Goal: Information Seeking & Learning: Learn about a topic

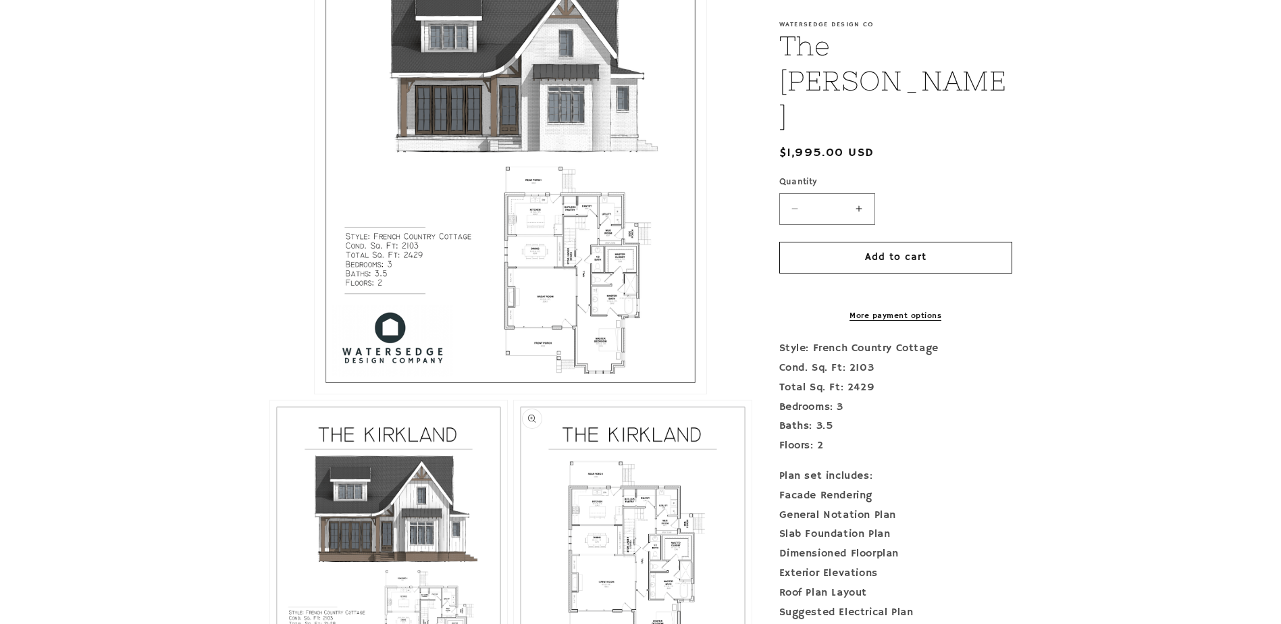
scroll to position [405, 0]
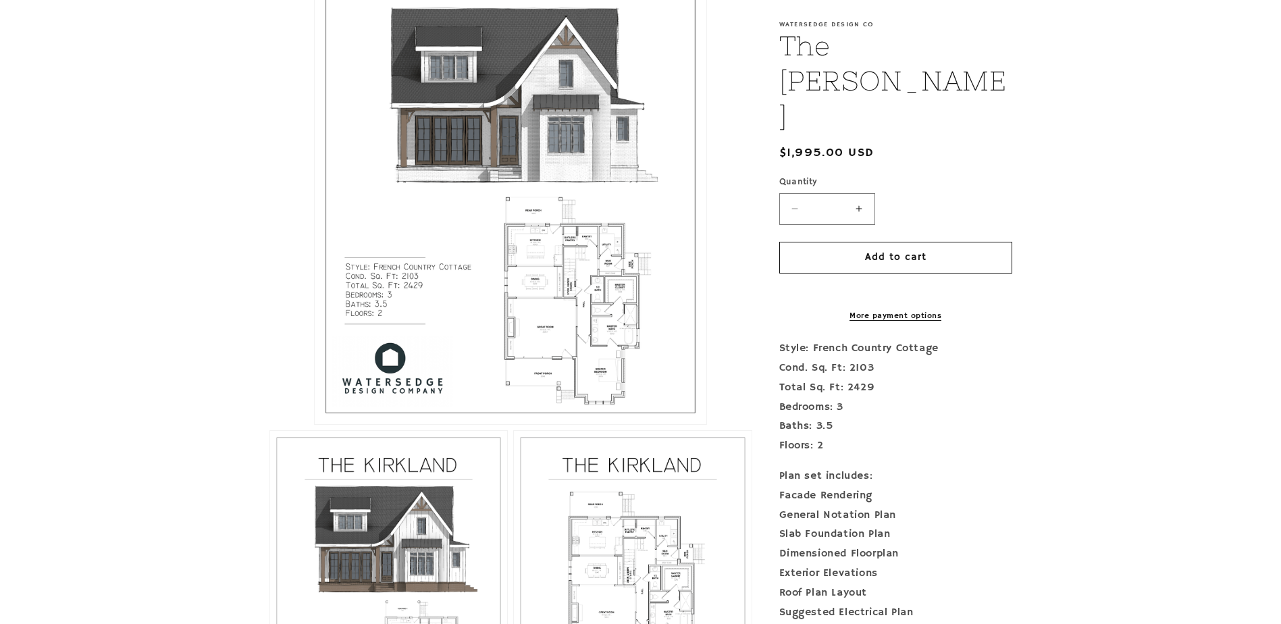
click at [315, 424] on button "Open media 1 in modal" at bounding box center [315, 424] width 0 height 0
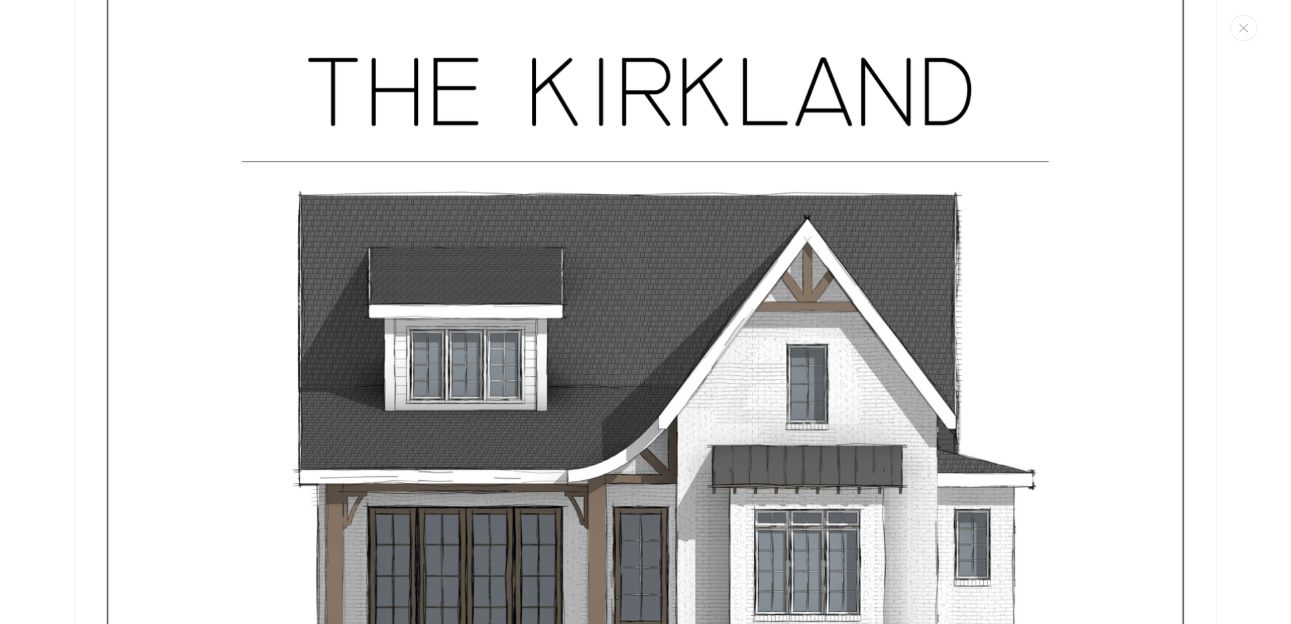
scroll to position [0, 0]
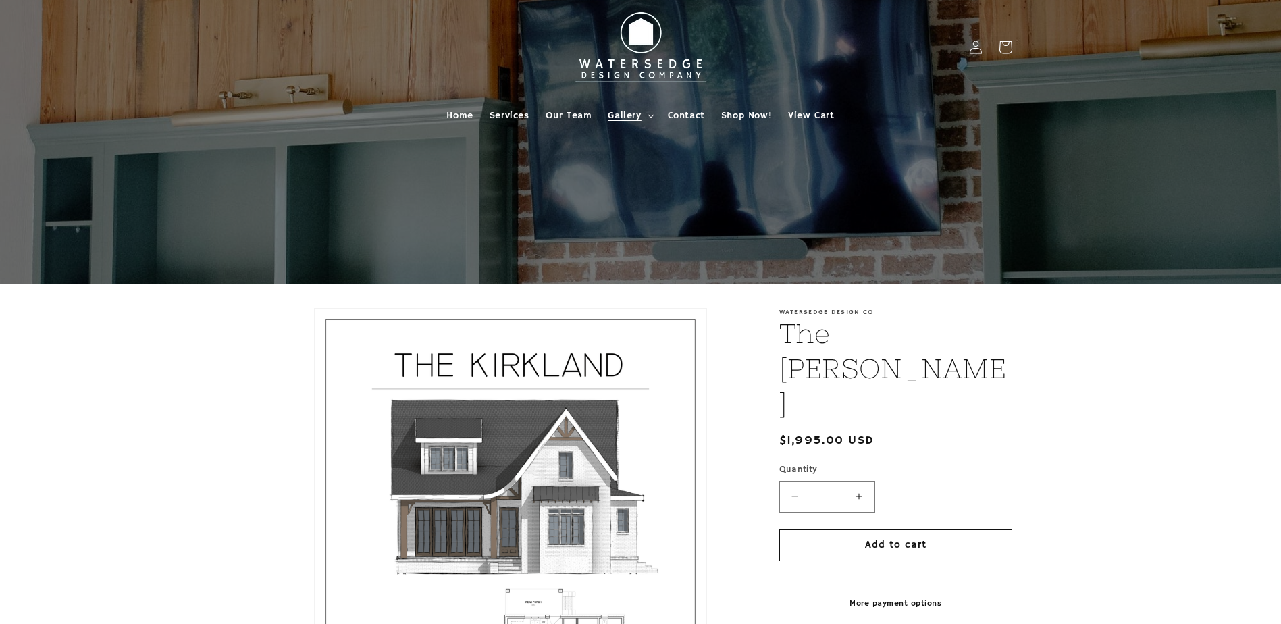
click at [624, 115] on span "Gallery" at bounding box center [624, 115] width 33 height 12
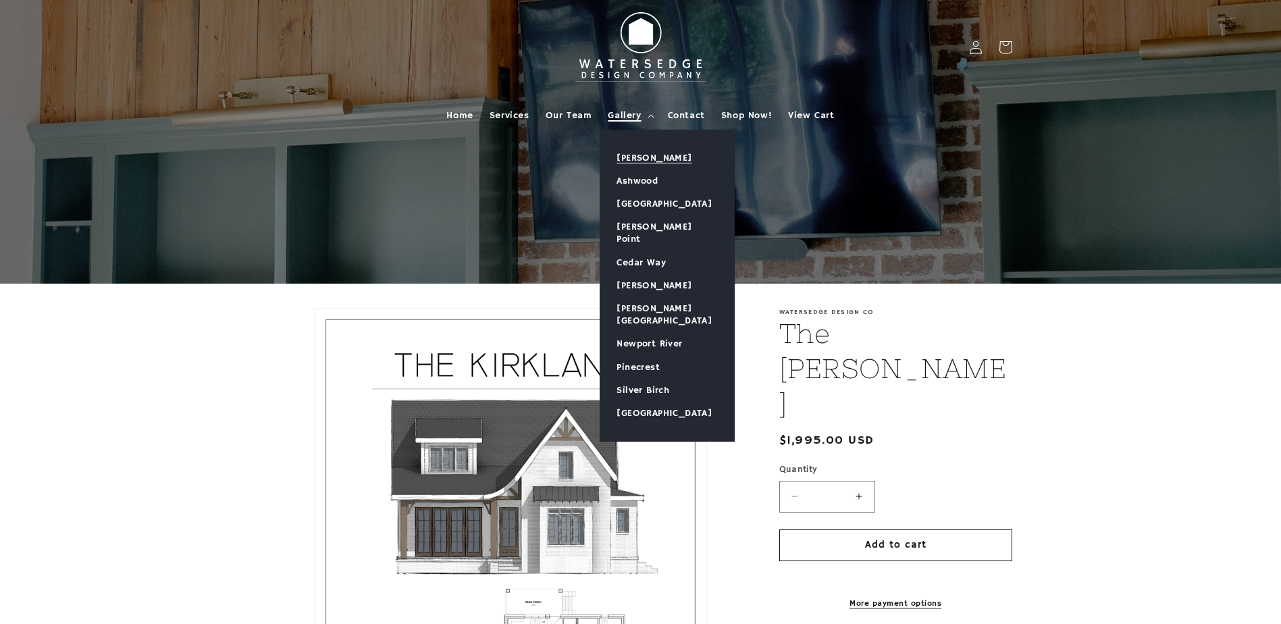
click at [634, 160] on link "[PERSON_NAME]" at bounding box center [667, 158] width 134 height 23
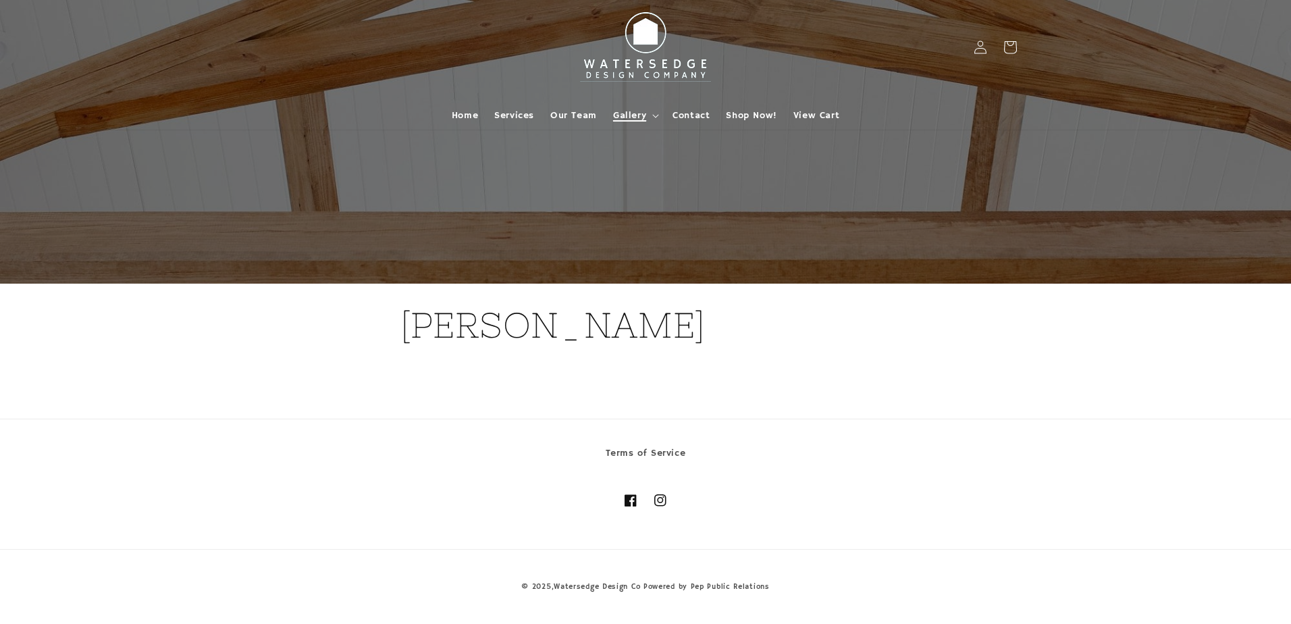
click at [634, 117] on span "Gallery" at bounding box center [629, 115] width 33 height 12
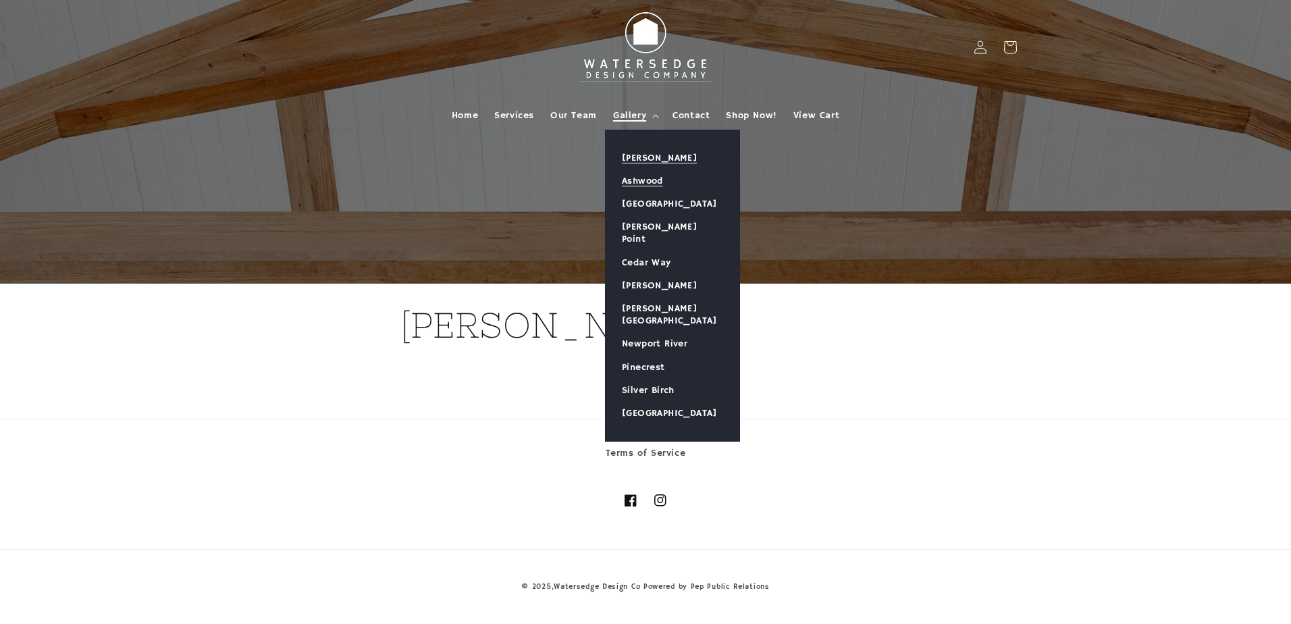
click at [644, 180] on link "Ashwood" at bounding box center [673, 181] width 134 height 23
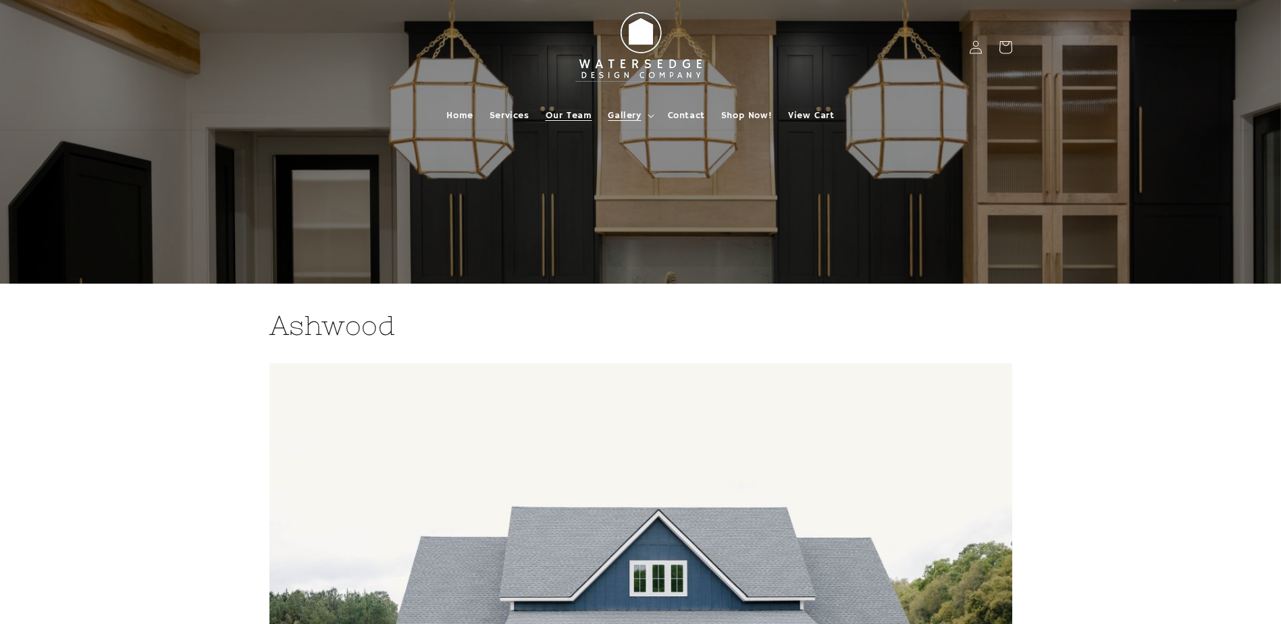
click at [563, 118] on span "Our Team" at bounding box center [569, 115] width 47 height 12
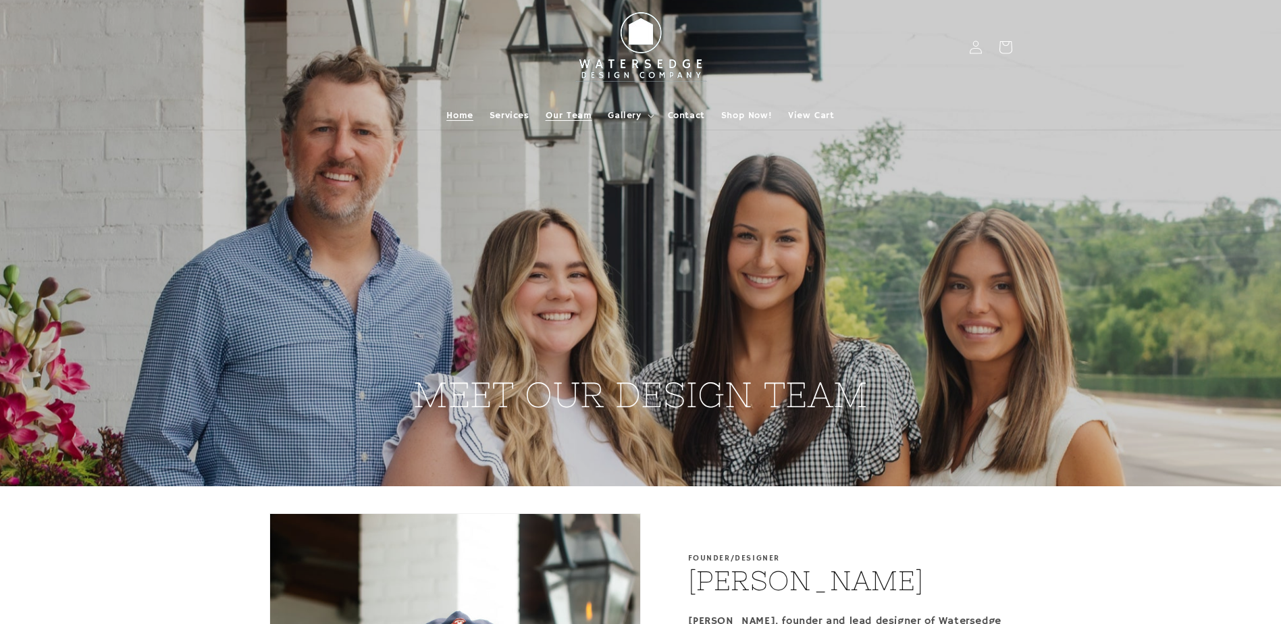
click at [464, 118] on span "Home" at bounding box center [459, 115] width 26 height 12
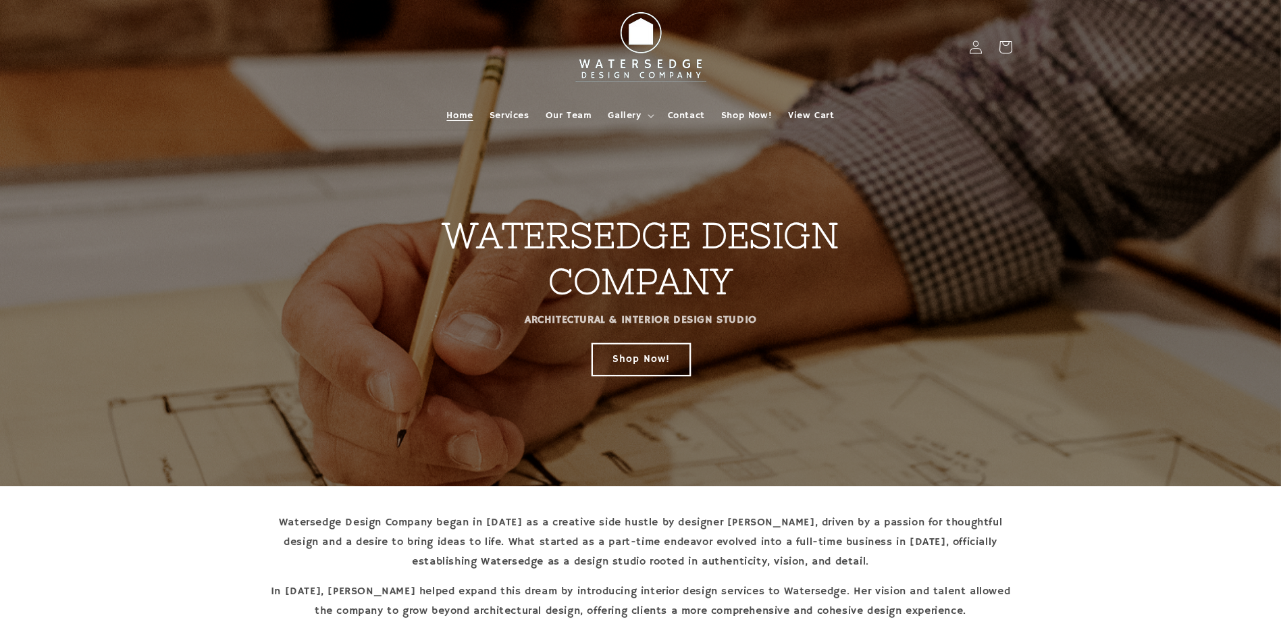
click at [651, 359] on link "Shop Now!" at bounding box center [641, 359] width 98 height 32
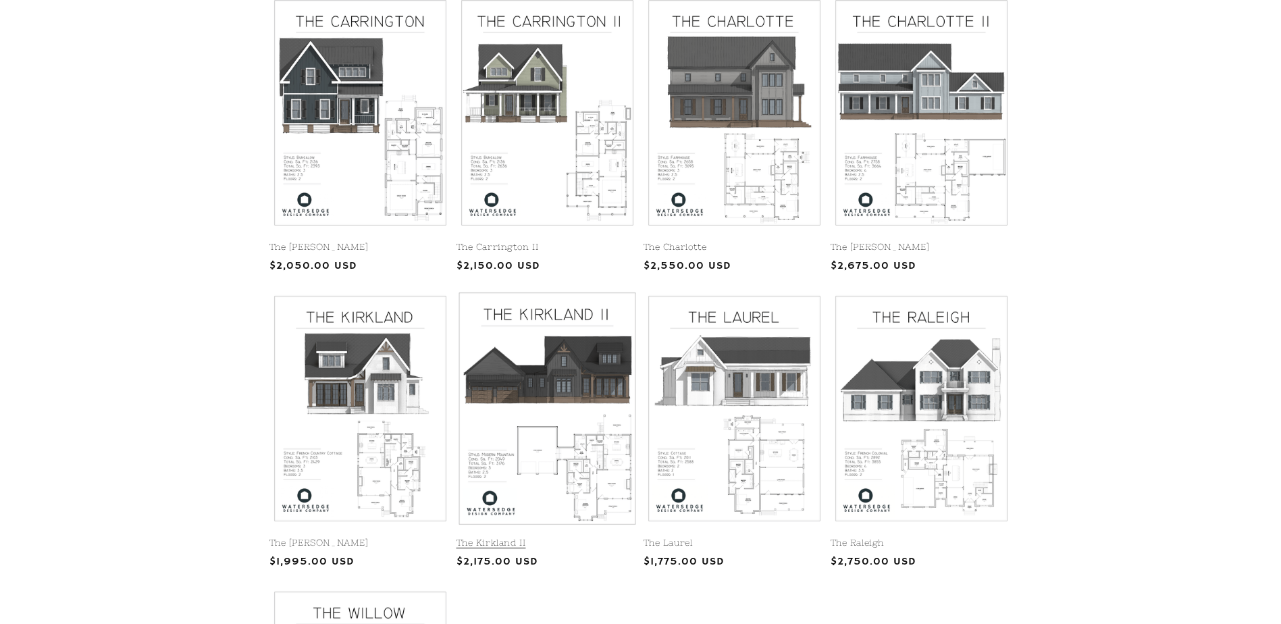
scroll to position [319, 0]
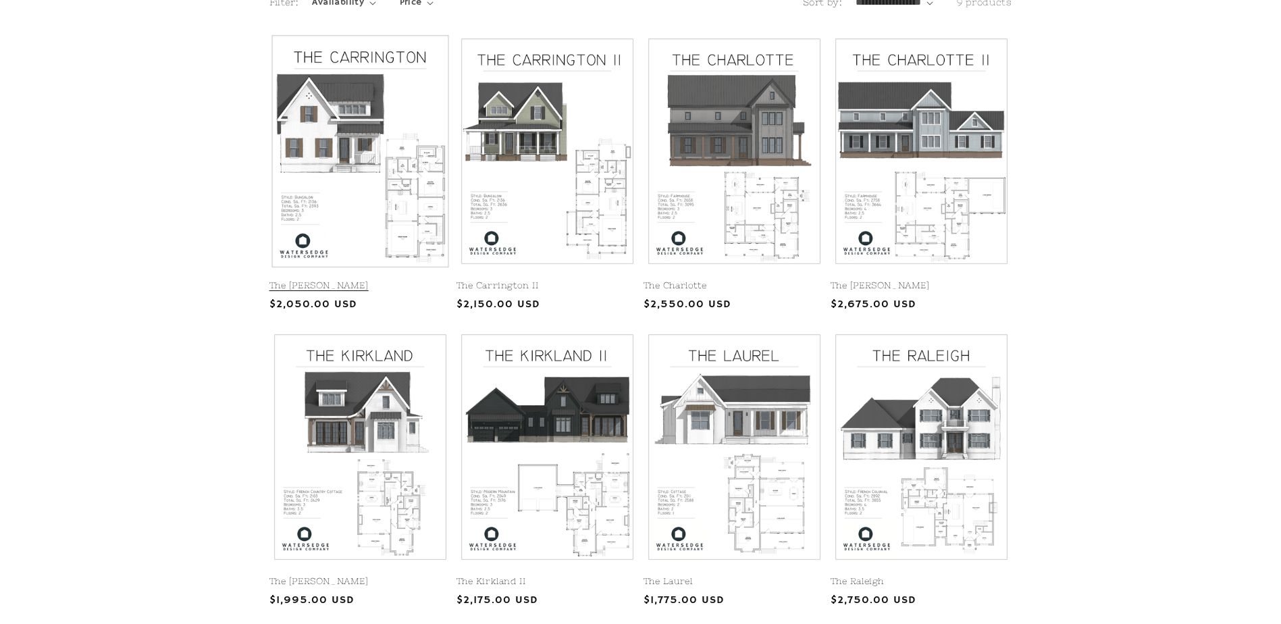
click at [370, 280] on link "The [PERSON_NAME]" at bounding box center [360, 285] width 182 height 11
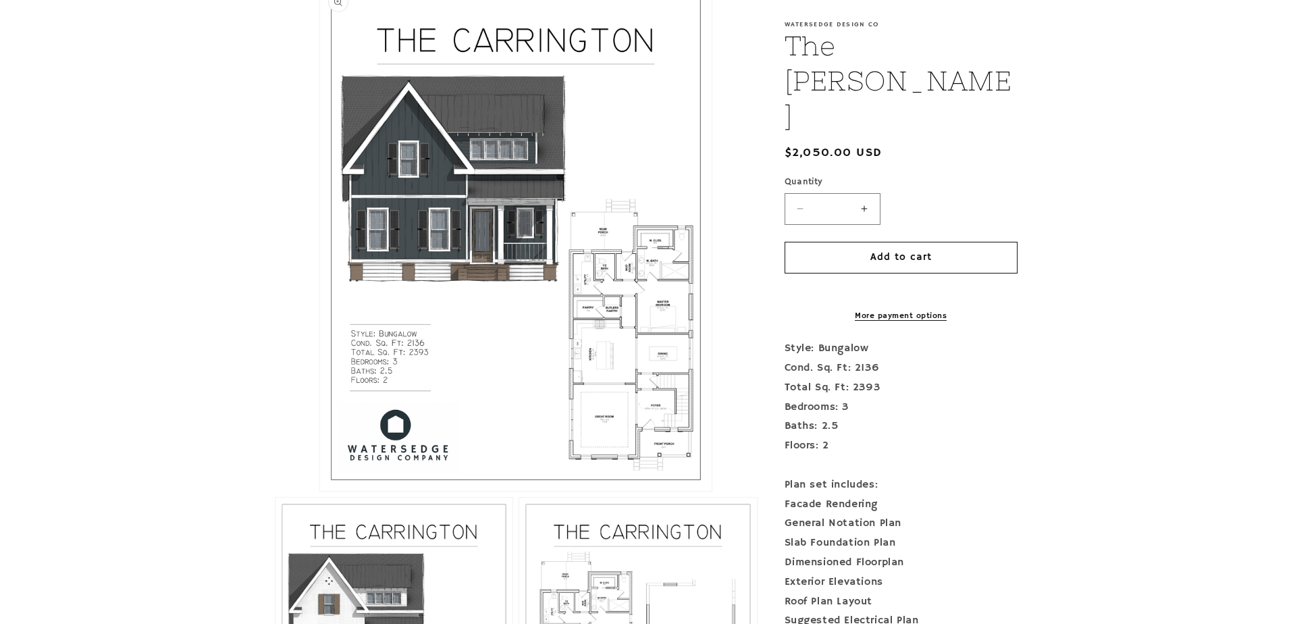
scroll to position [338, 0]
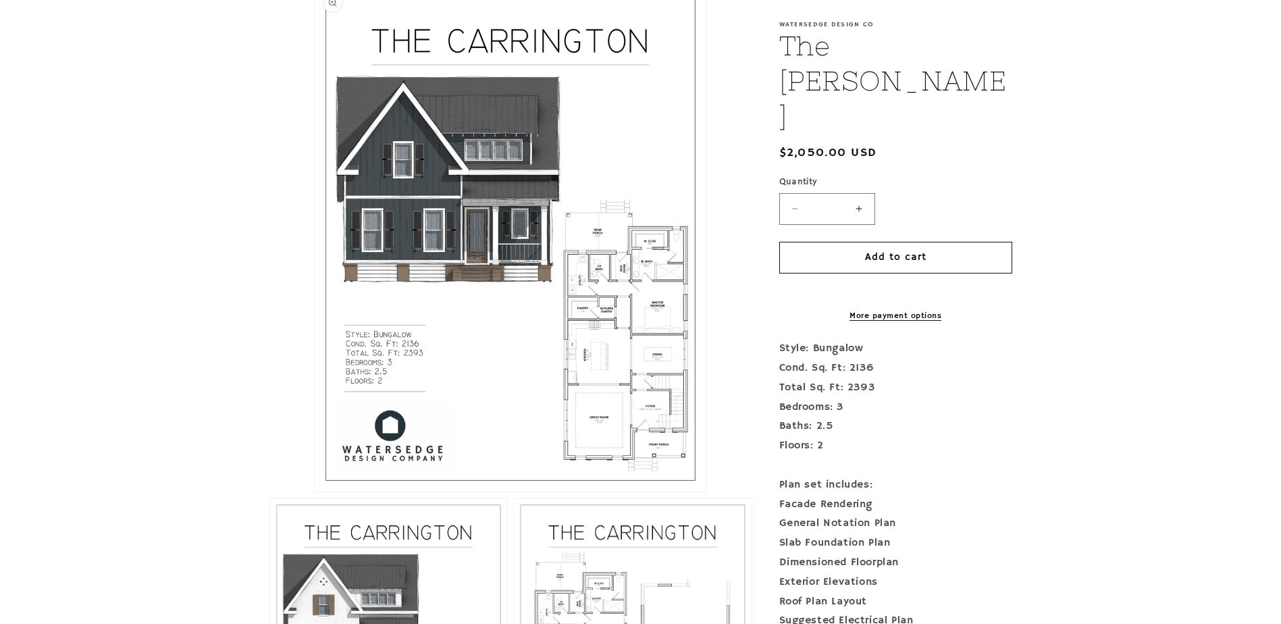
click at [315, 492] on button "Open media 1 in modal" at bounding box center [315, 492] width 0 height 0
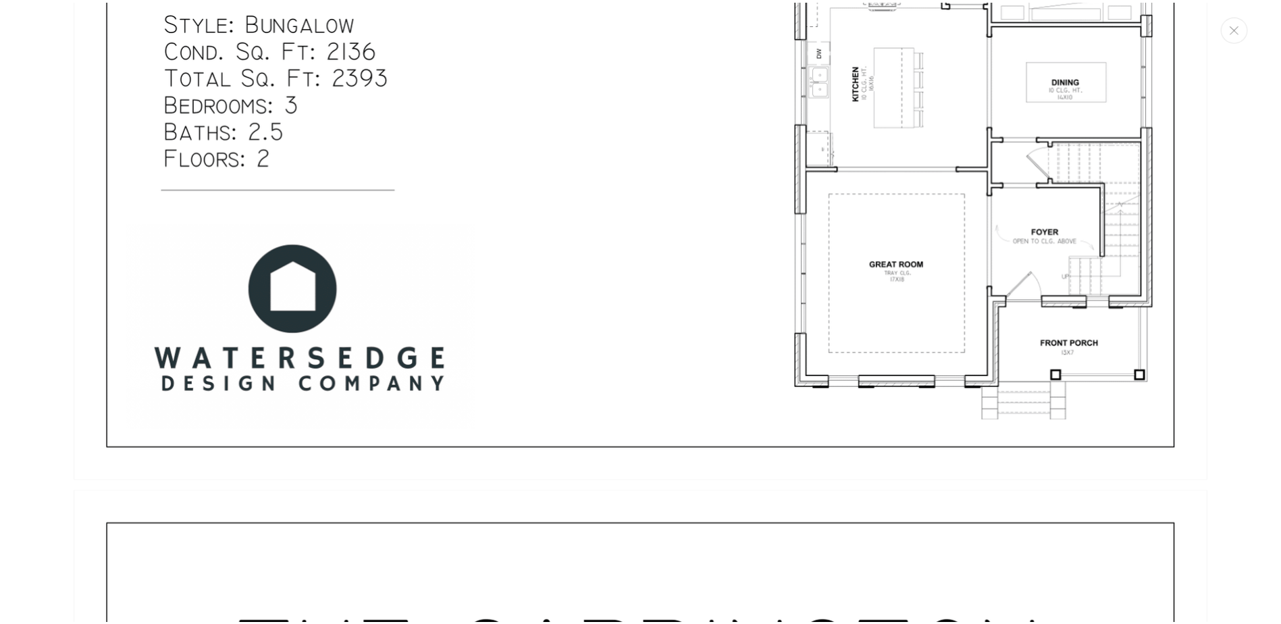
scroll to position [878, 0]
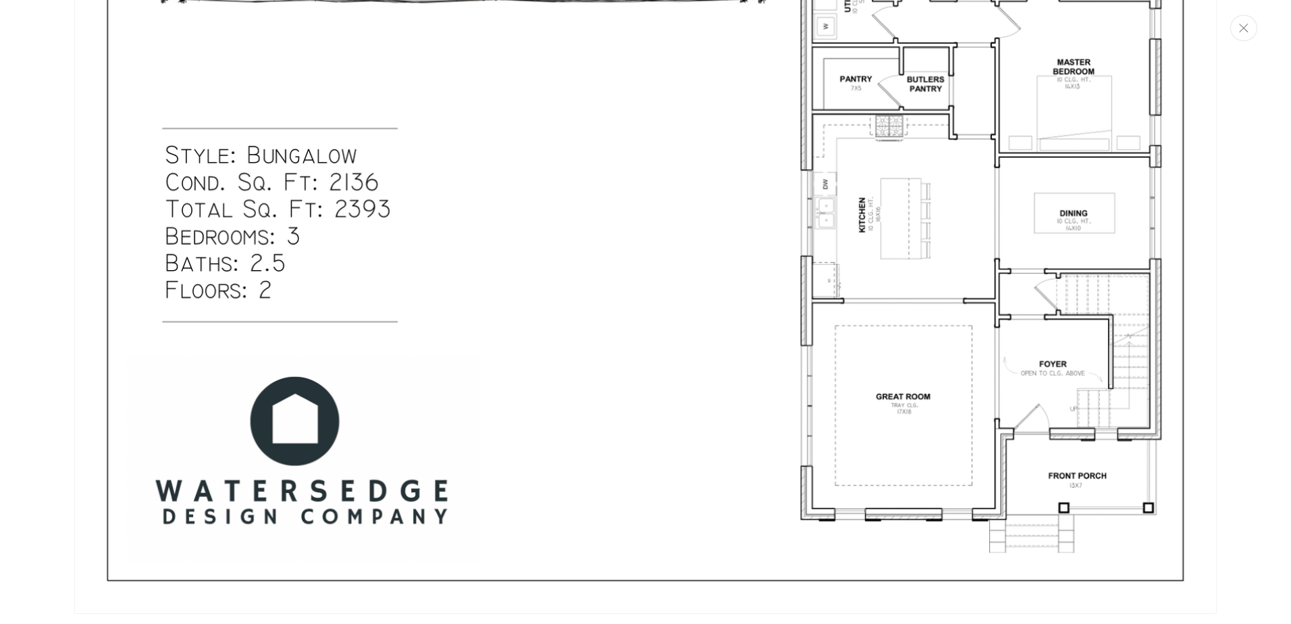
click at [1244, 32] on icon "Close" at bounding box center [1243, 28] width 9 height 9
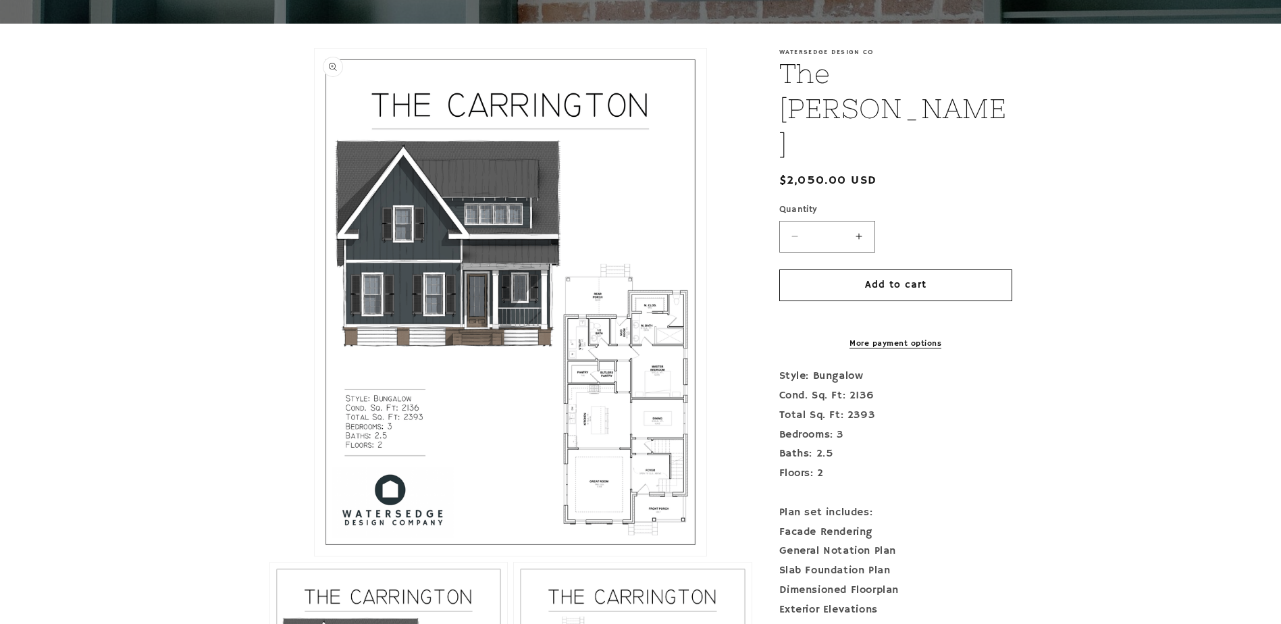
scroll to position [270, 0]
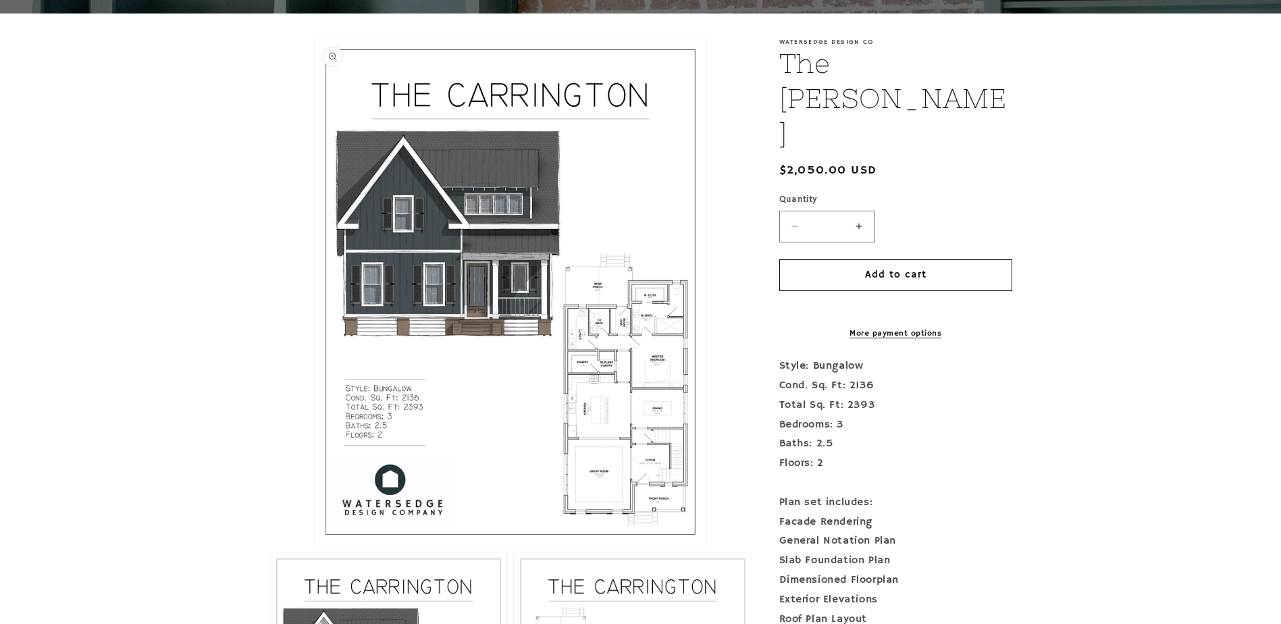
click at [315, 546] on button "Open media 1 in modal" at bounding box center [315, 546] width 0 height 0
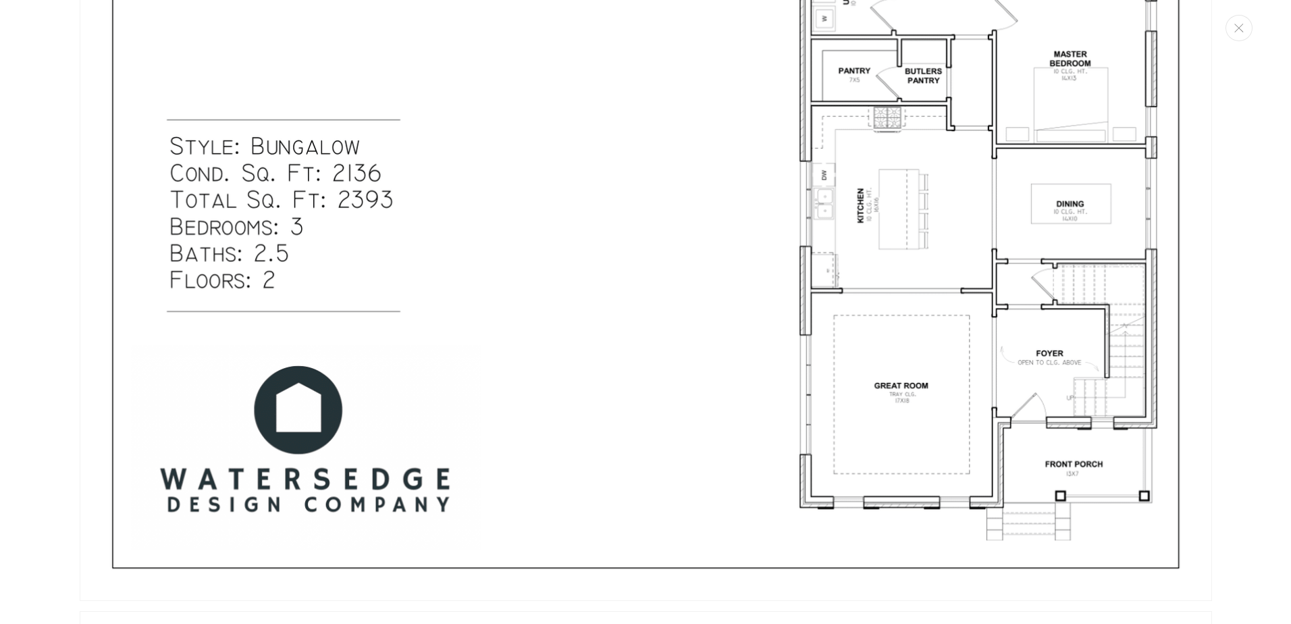
scroll to position [14, 0]
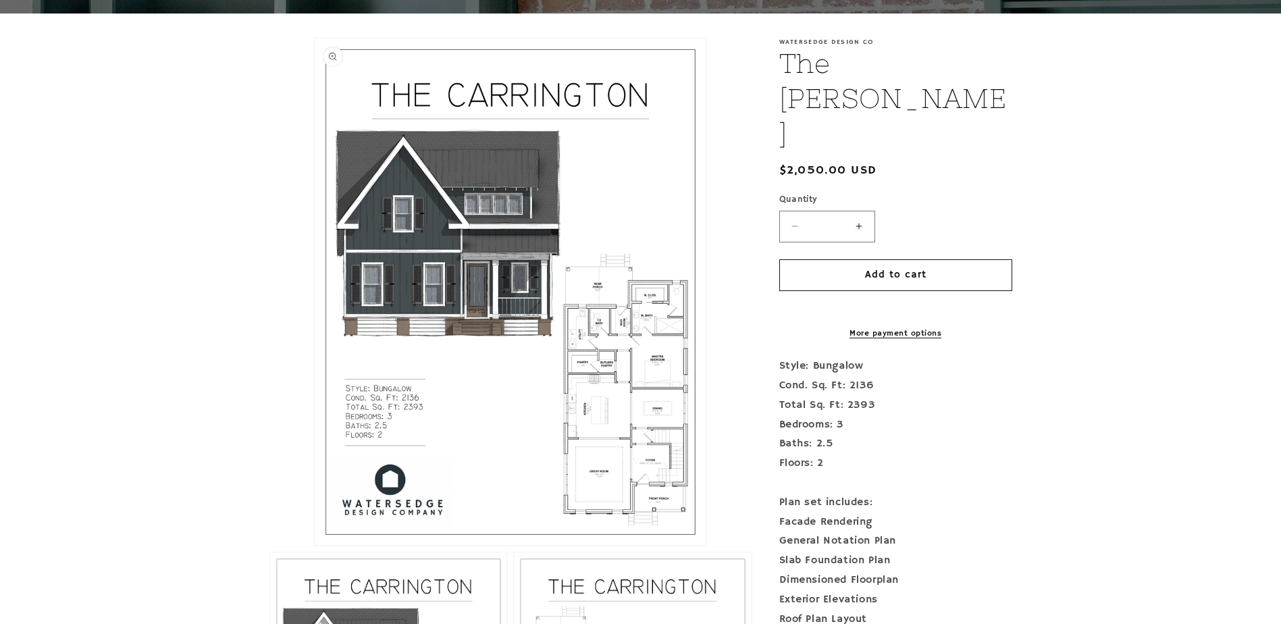
drag, startPoint x: 683, startPoint y: 97, endPoint x: 627, endPoint y: 190, distance: 109.3
click at [315, 546] on button "Open media 1 in modal" at bounding box center [315, 546] width 0 height 0
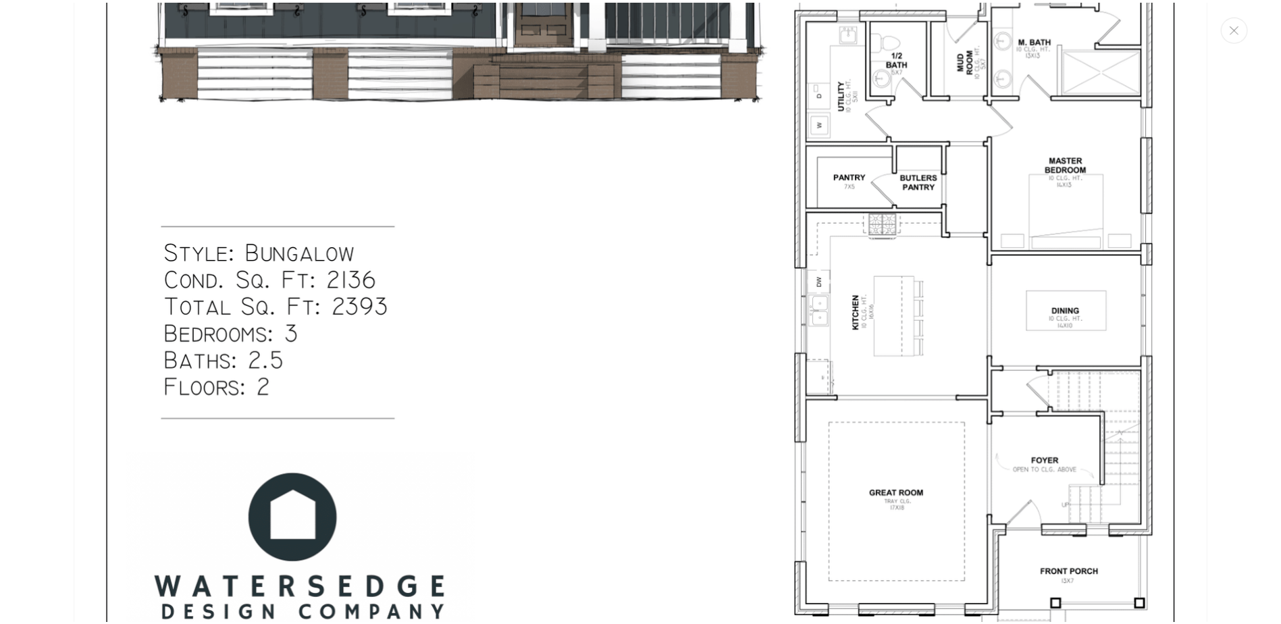
scroll to position [756, 0]
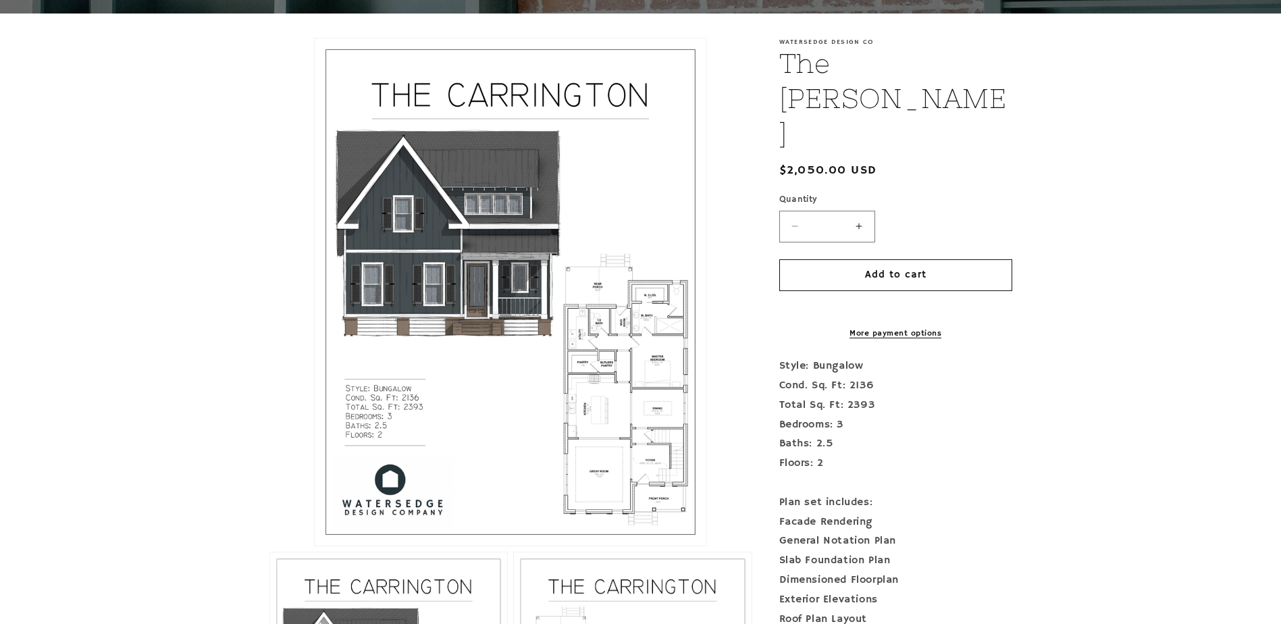
drag, startPoint x: 646, startPoint y: 281, endPoint x: 190, endPoint y: 290, distance: 456.0
click at [190, 290] on section "Skip to product information Open media 1 in modal Open media 2 in modal Open me…" at bounding box center [640, 605] width 1281 height 1183
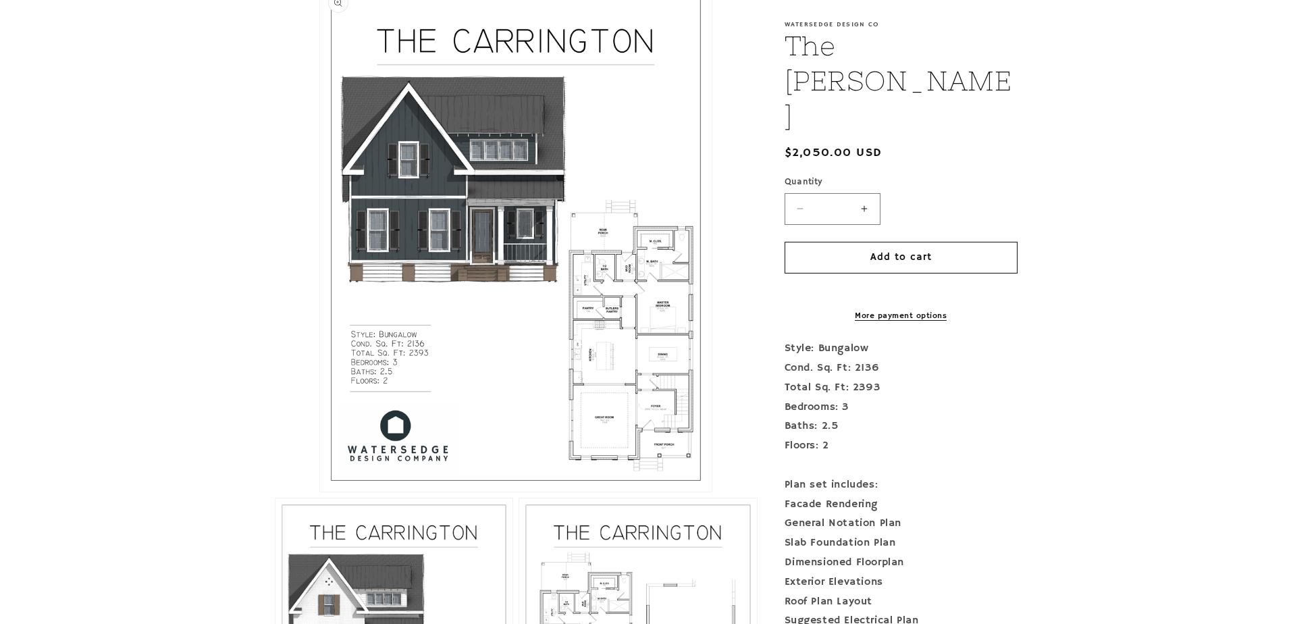
scroll to position [337, 0]
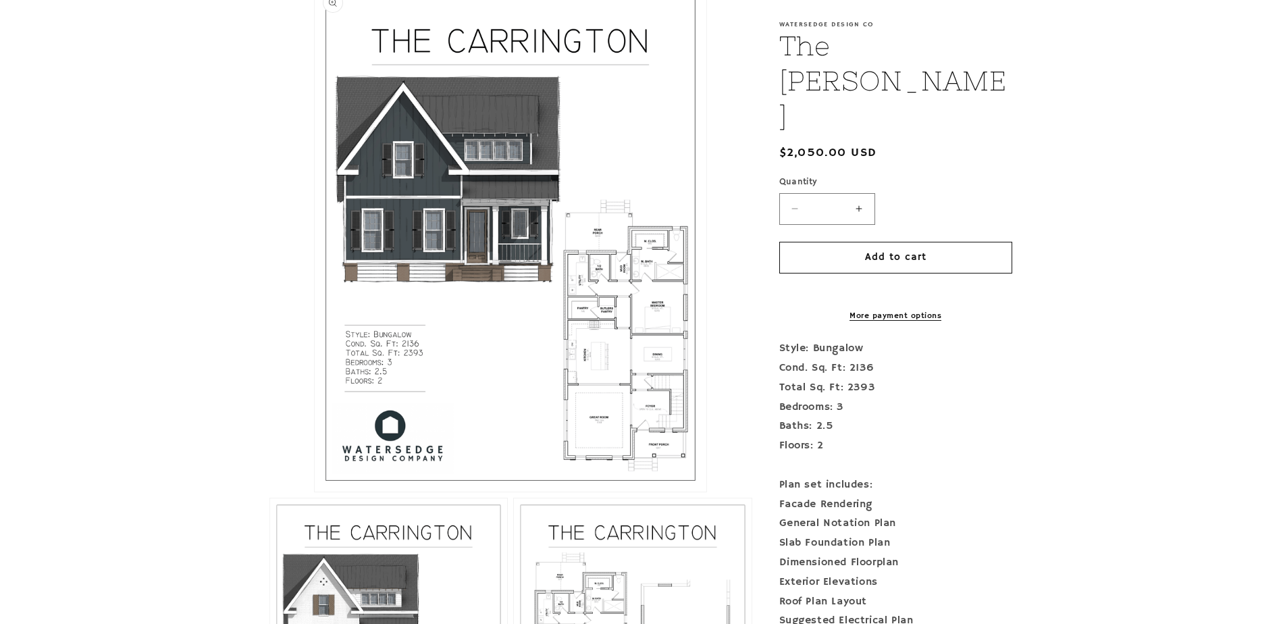
click at [315, 492] on button "Open media 1 in modal" at bounding box center [315, 492] width 0 height 0
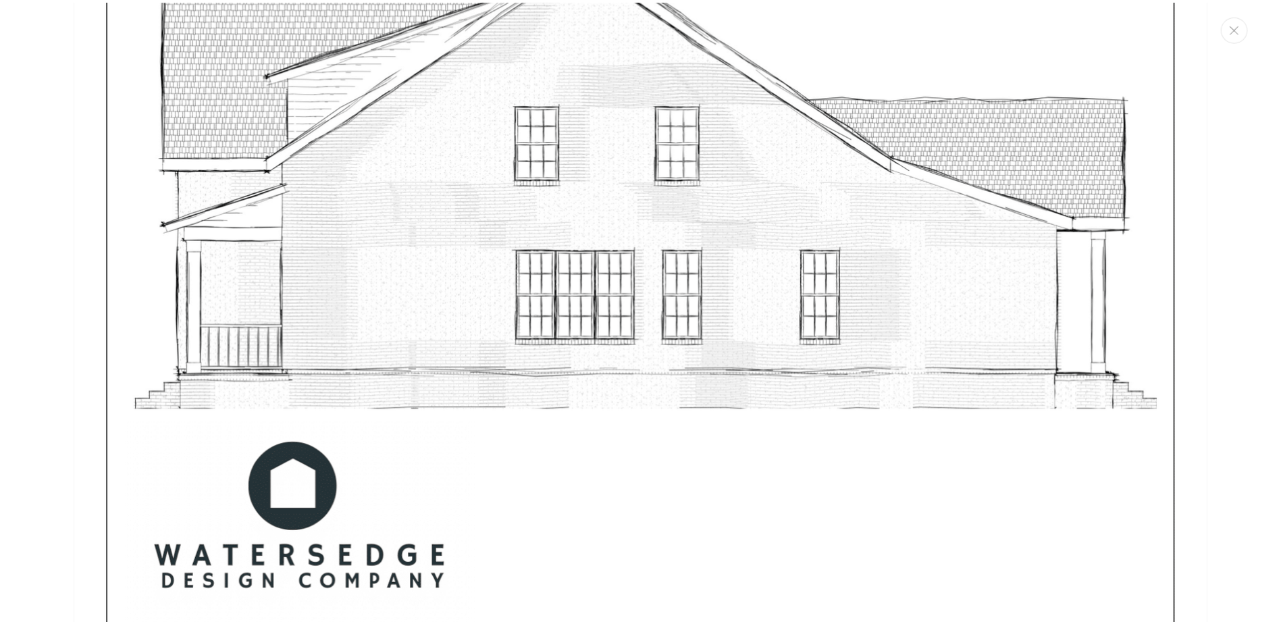
scroll to position [6699, 0]
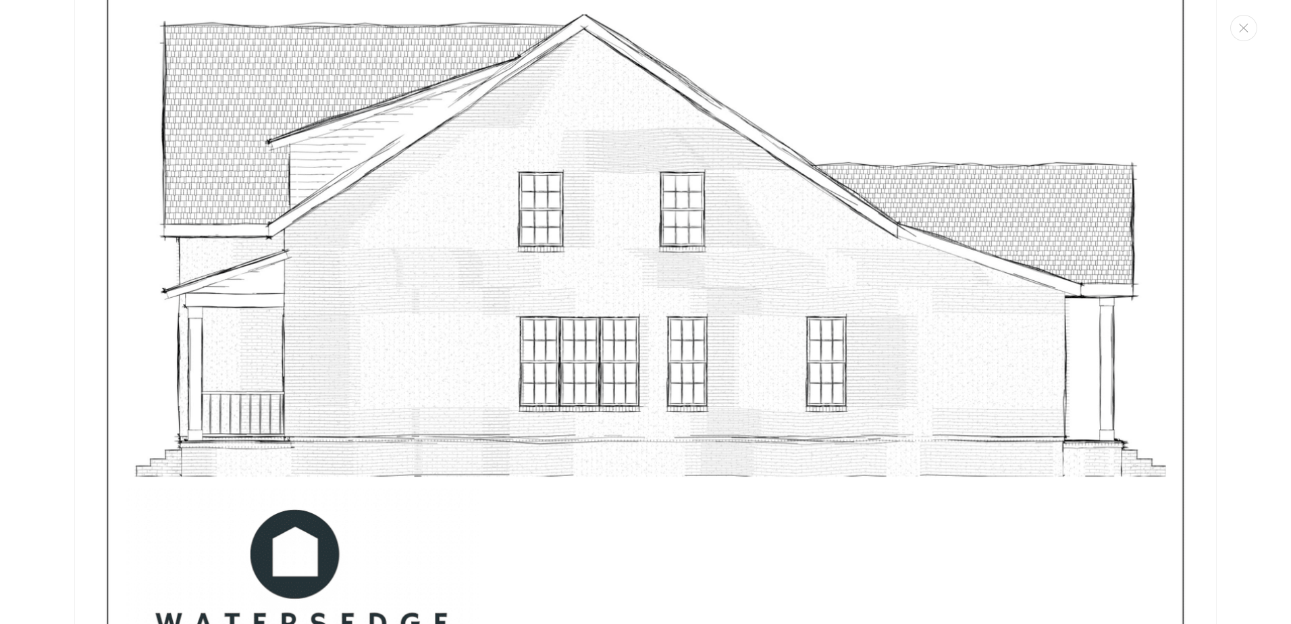
click at [710, 219] on img "Media gallery" at bounding box center [645, 8] width 1143 height 1478
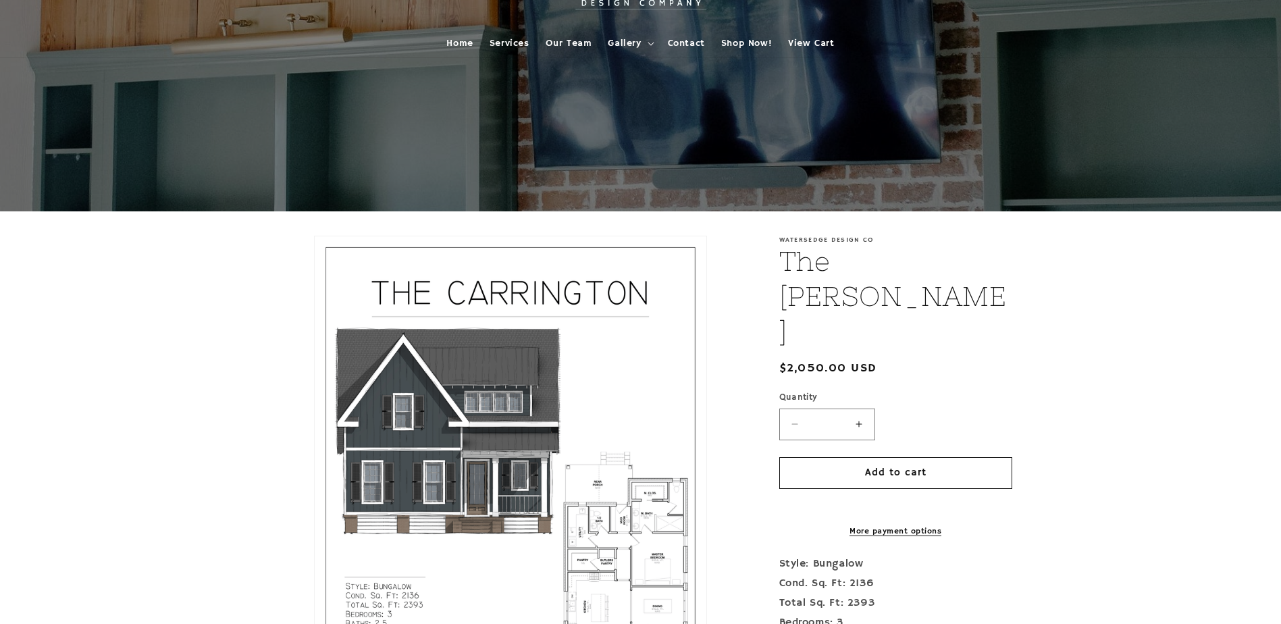
scroll to position [0, 0]
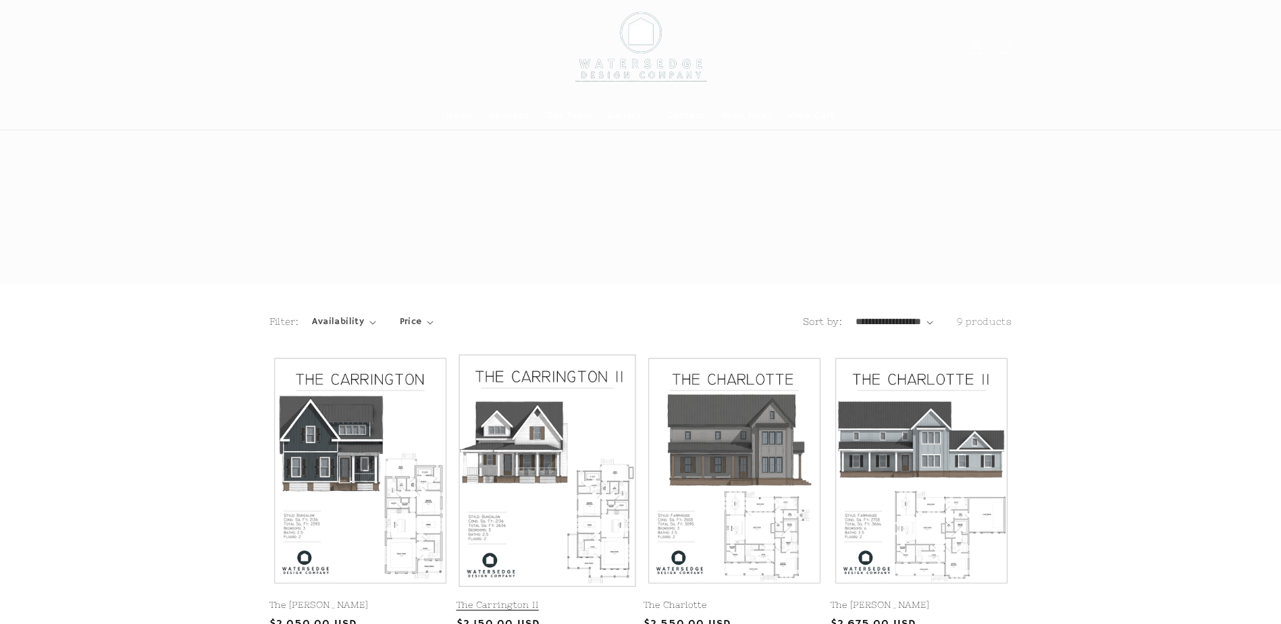
scroll to position [318, 0]
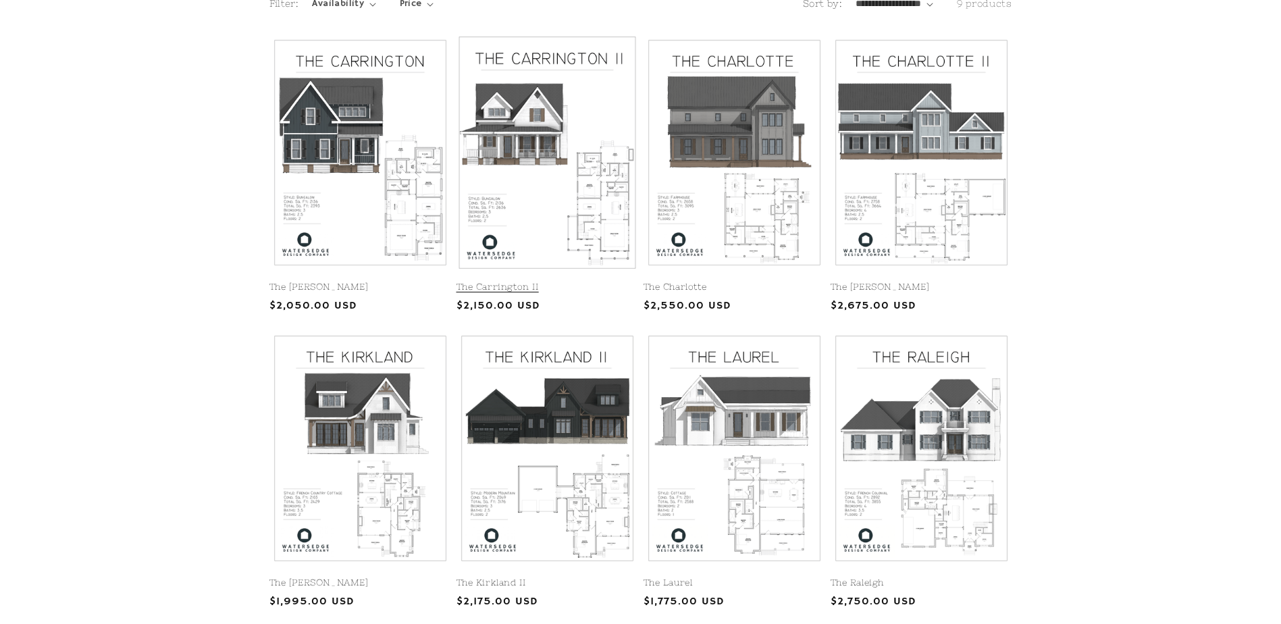
click at [596, 282] on link "The Carrington II" at bounding box center [548, 287] width 182 height 11
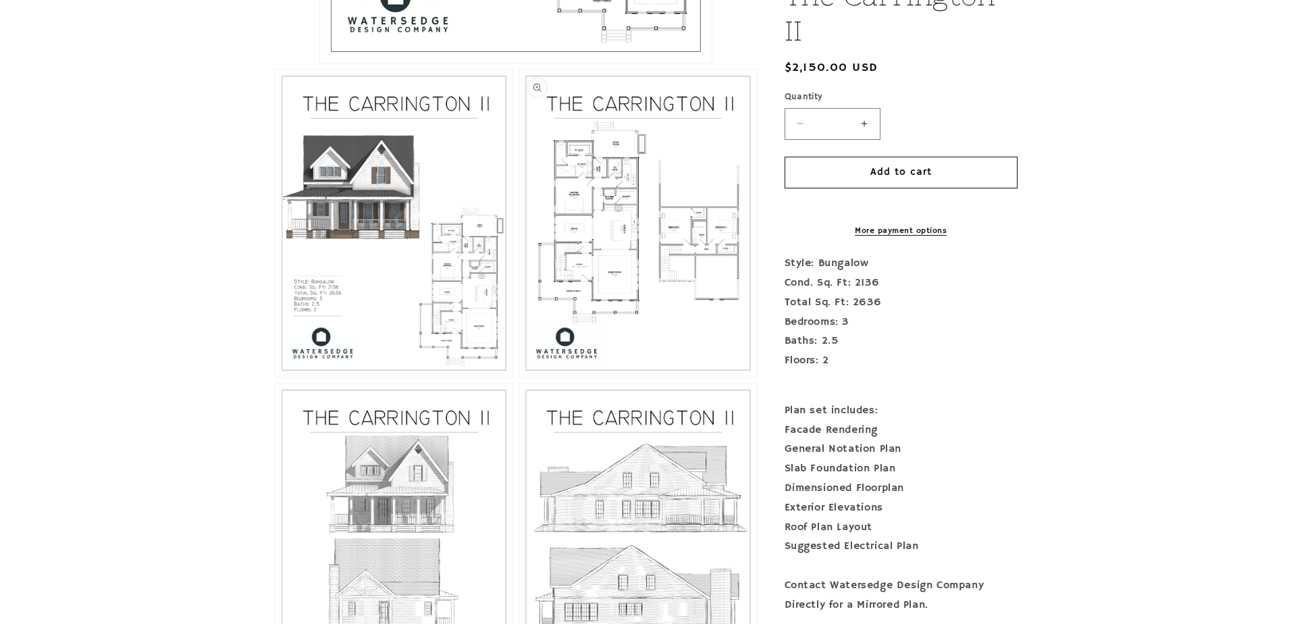
scroll to position [743, 0]
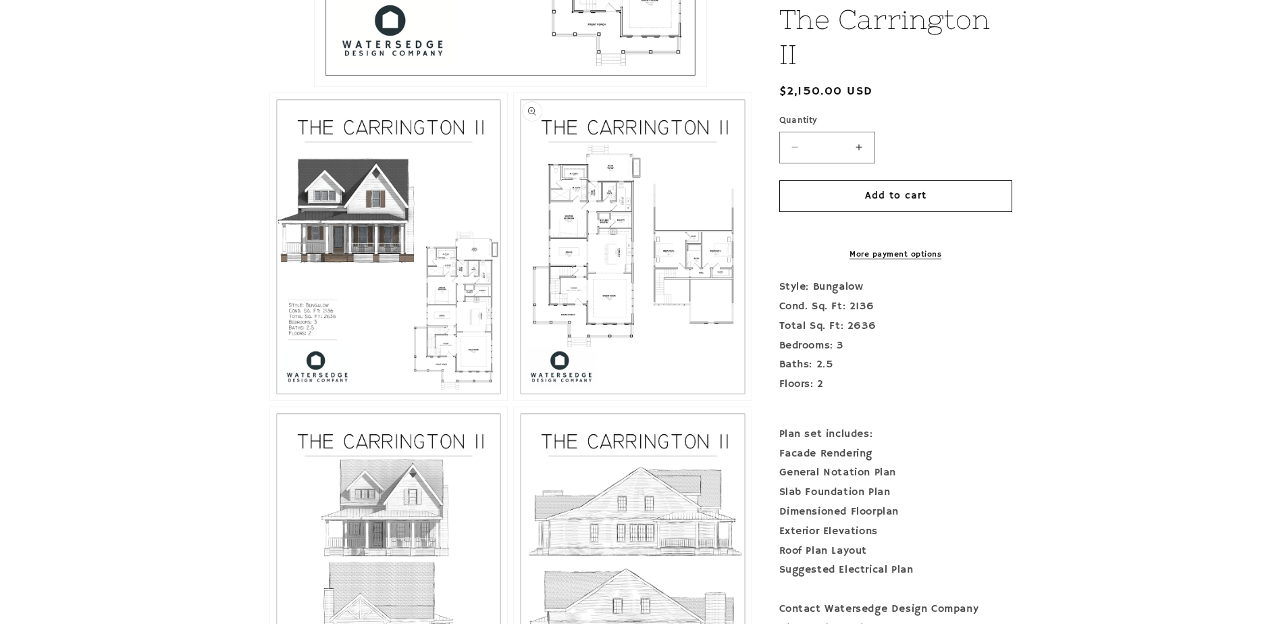
click at [514, 400] on button "Open media 3 in modal" at bounding box center [514, 400] width 0 height 0
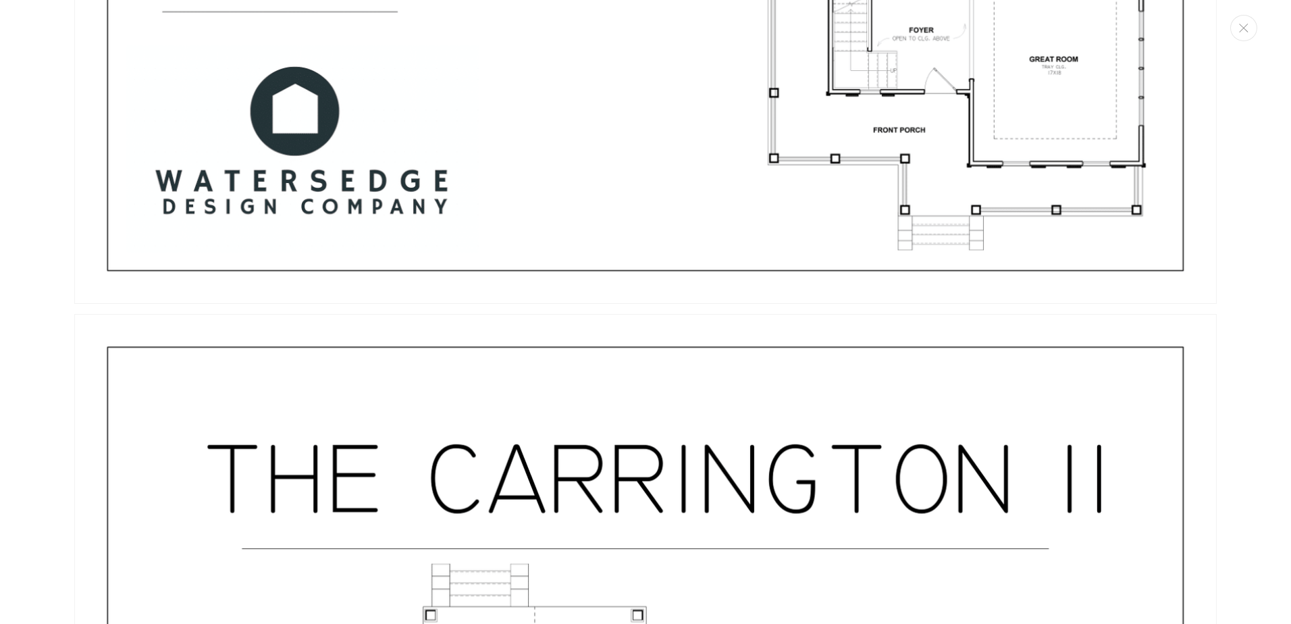
scroll to position [2491, 0]
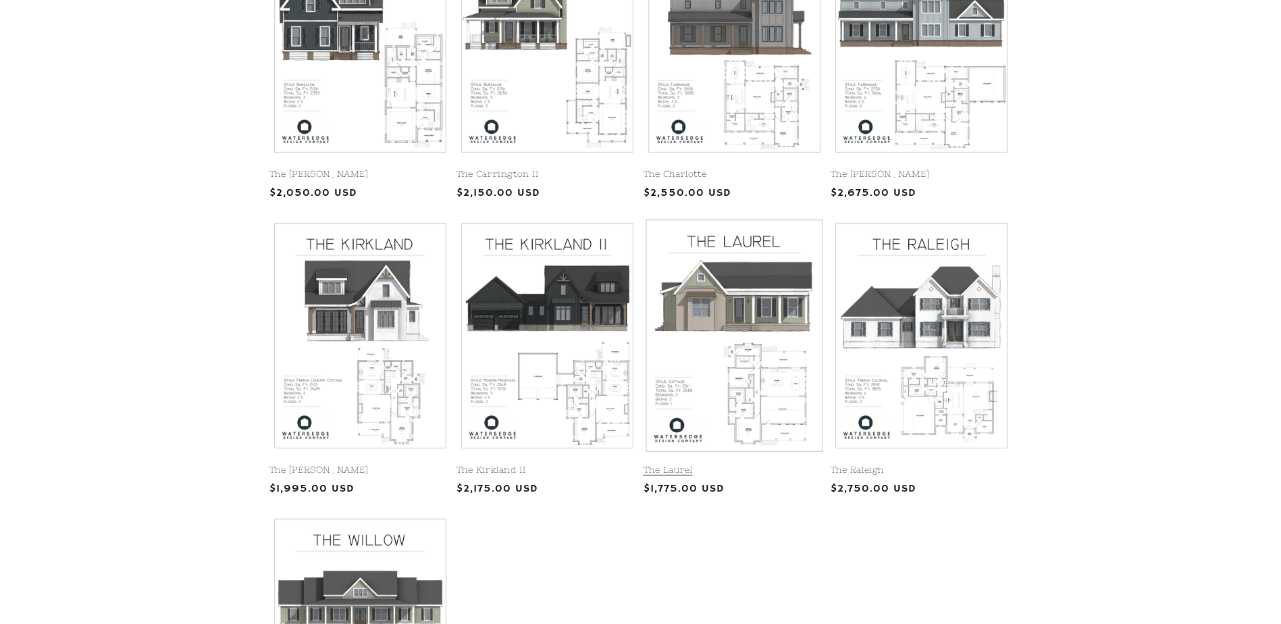
scroll to position [452, 0]
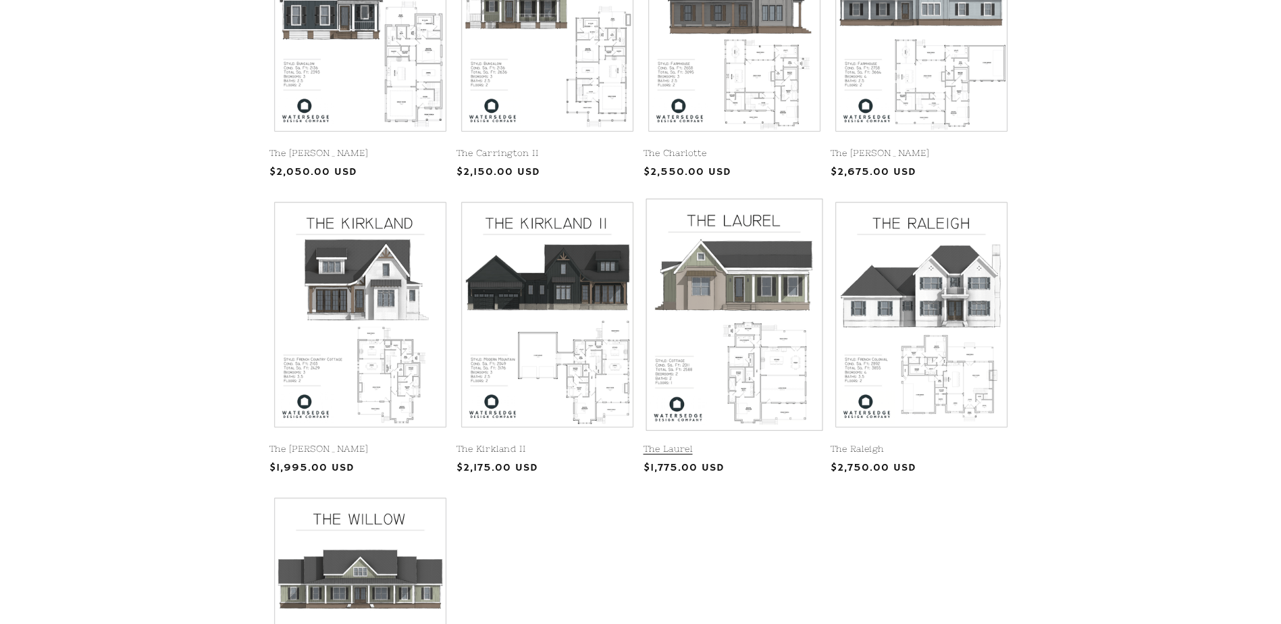
click at [754, 444] on link "The Laurel" at bounding box center [735, 449] width 182 height 11
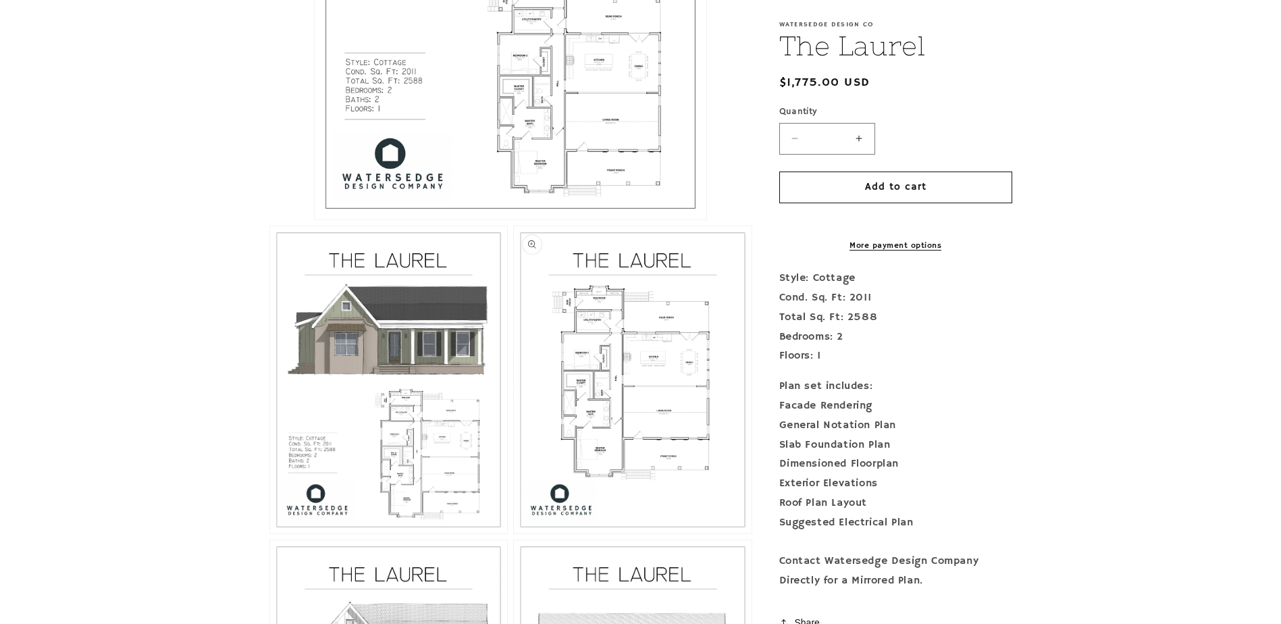
scroll to position [577, 0]
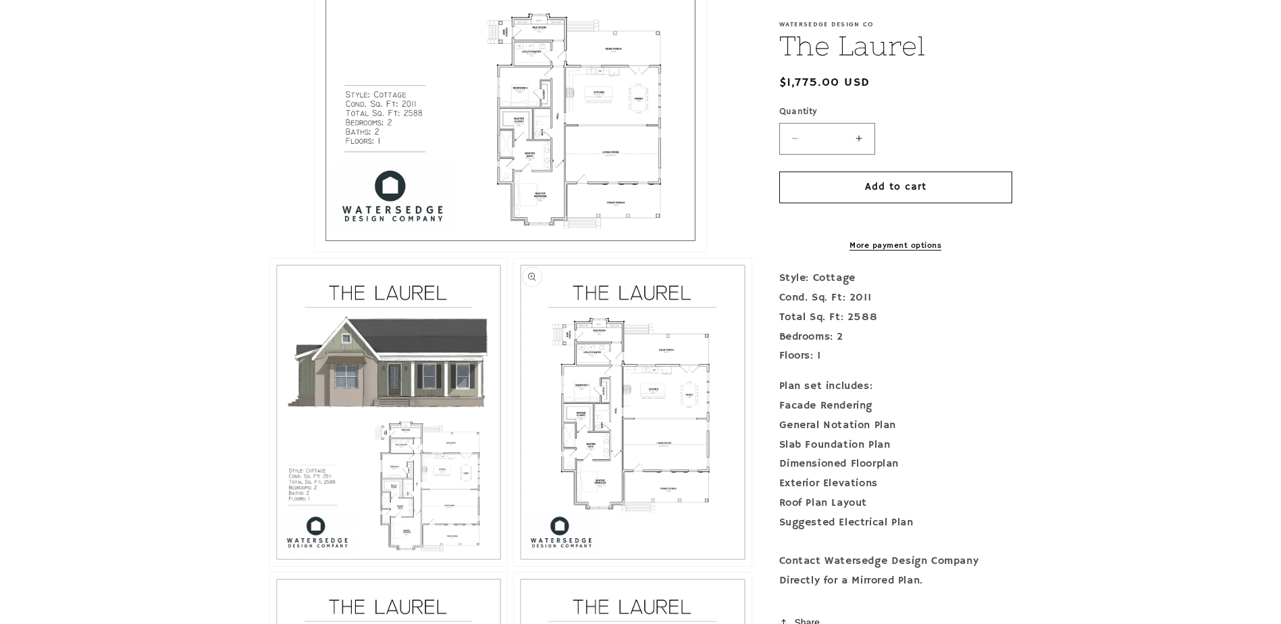
click at [514, 566] on button "Open media 3 in modal" at bounding box center [514, 566] width 0 height 0
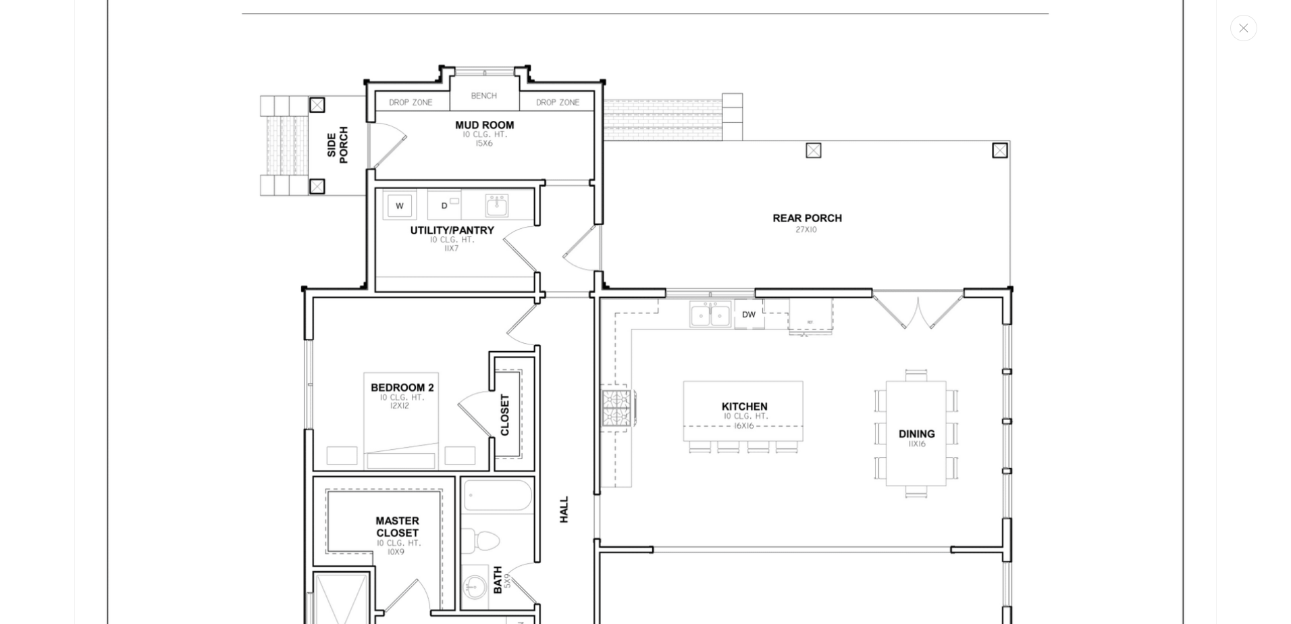
scroll to position [3234, 0]
